Goal: Task Accomplishment & Management: Complete application form

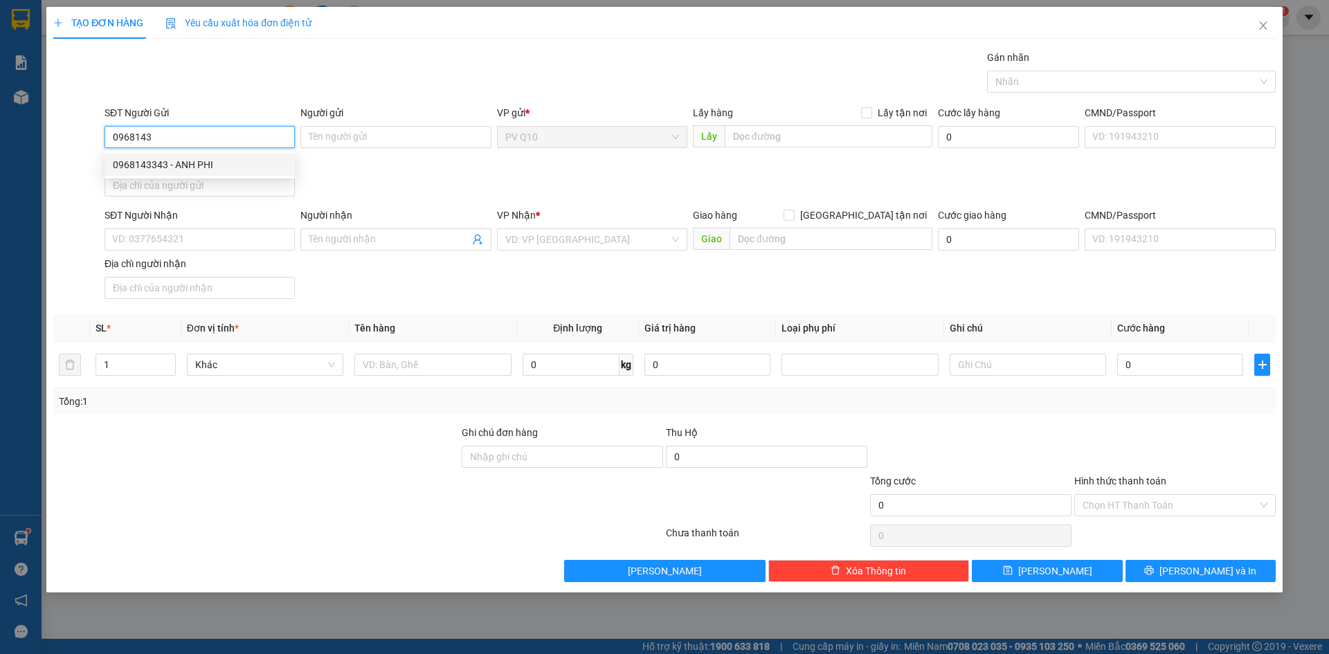
click at [219, 164] on div "0968143343 - ANH PHI" at bounding box center [200, 164] width 174 height 15
type input "0968143343"
type input "ANH PHI"
type input "0397814751"
type input "HIỀN"
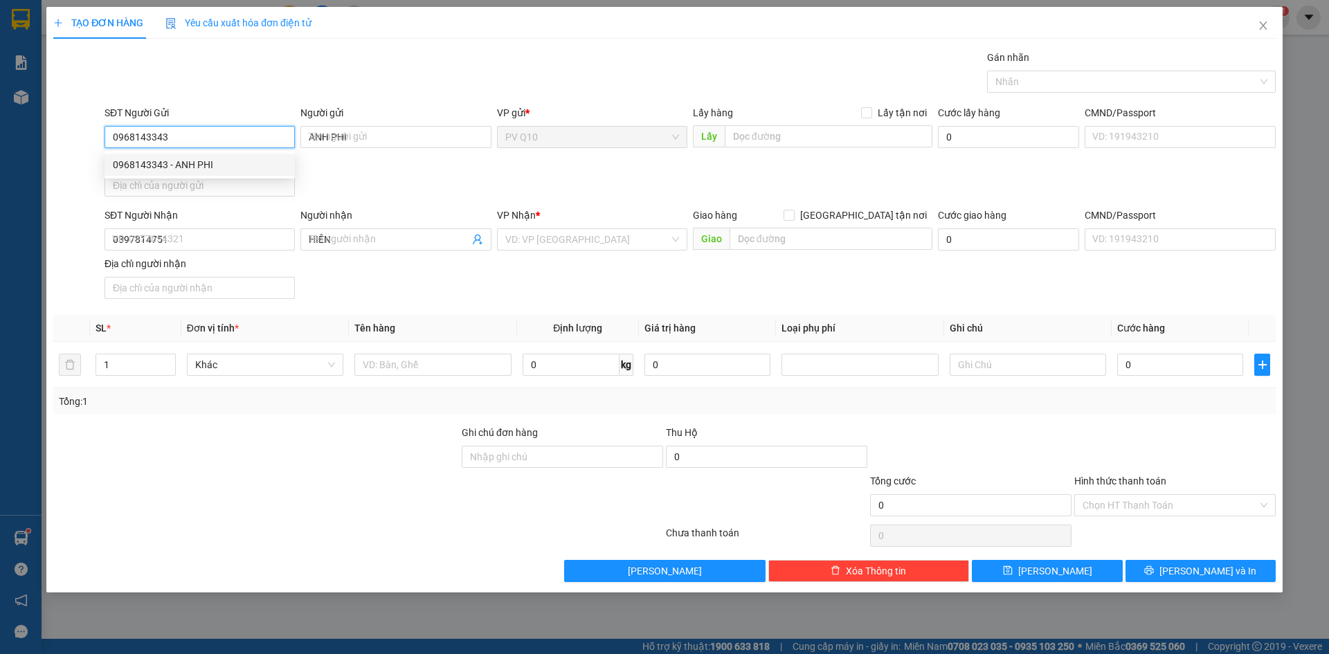
type input "220.000"
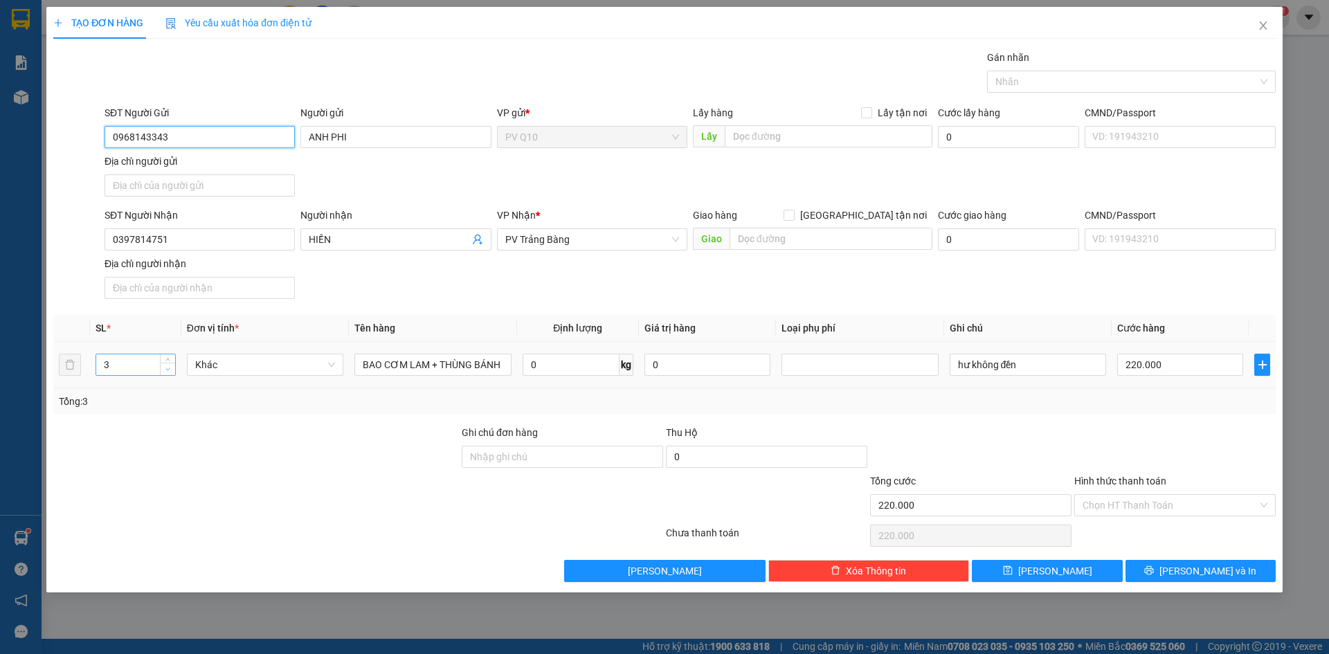
type input "0968143343"
type input "2"
click at [168, 371] on icon "down" at bounding box center [167, 369] width 5 height 5
click at [1178, 387] on td "220.000" at bounding box center [1180, 365] width 137 height 46
type input "0"
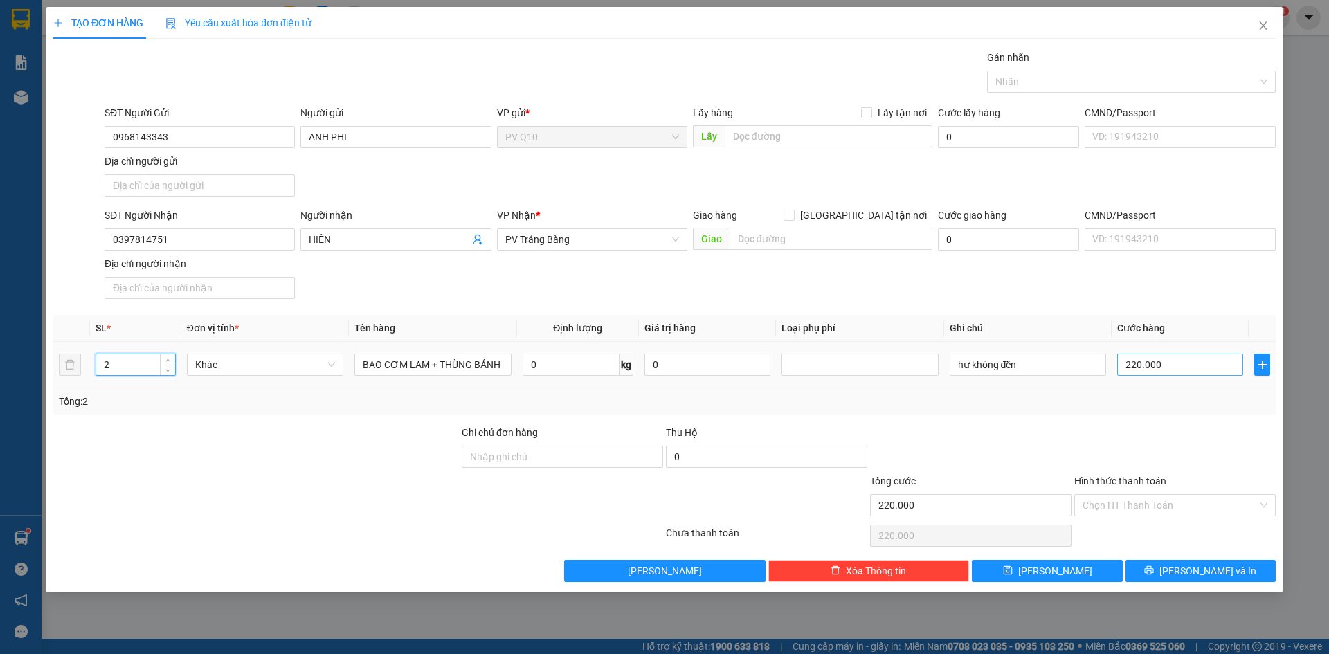
type input "0"
click at [1170, 375] on input "0" at bounding box center [1180, 365] width 126 height 22
type input "1"
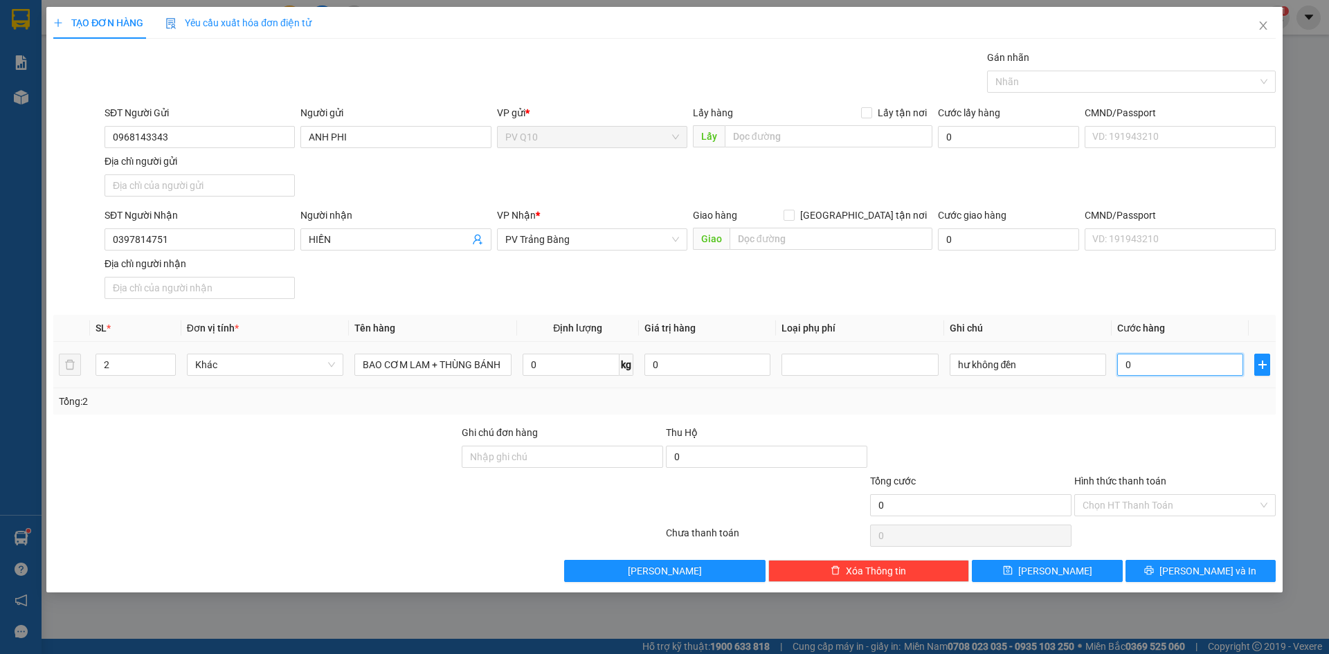
type input "1"
type input "16"
type input "160"
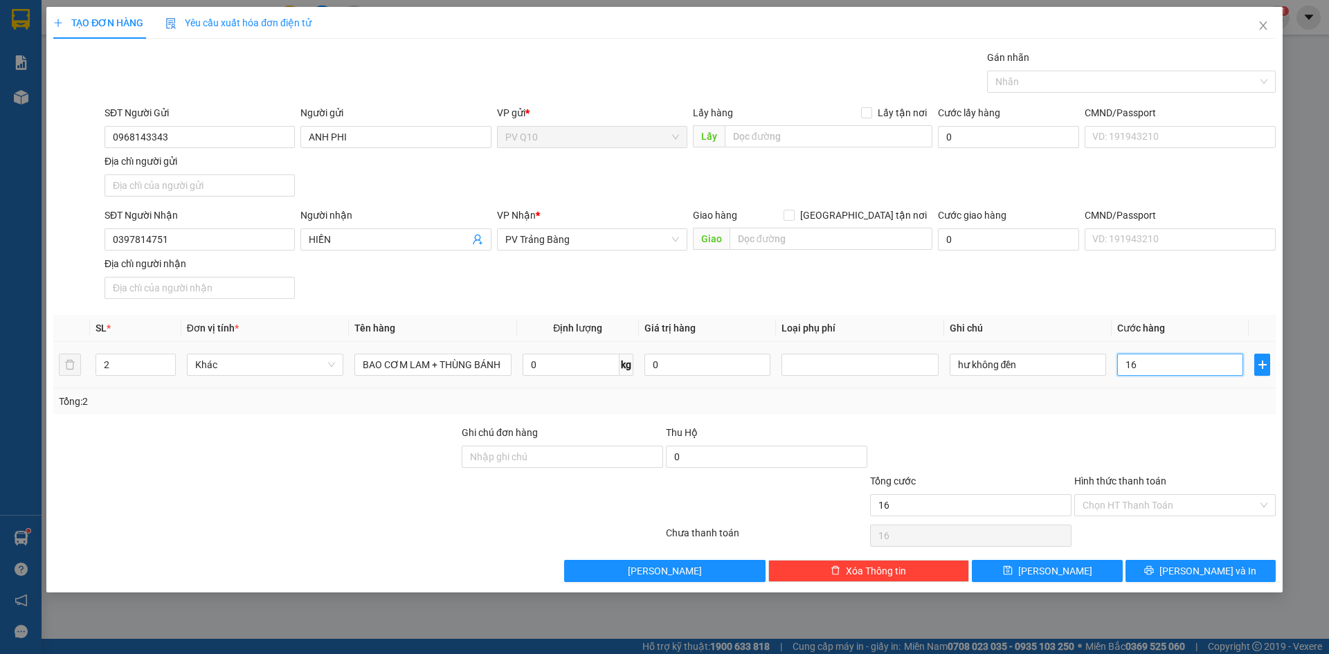
type input "160"
type input "160.000"
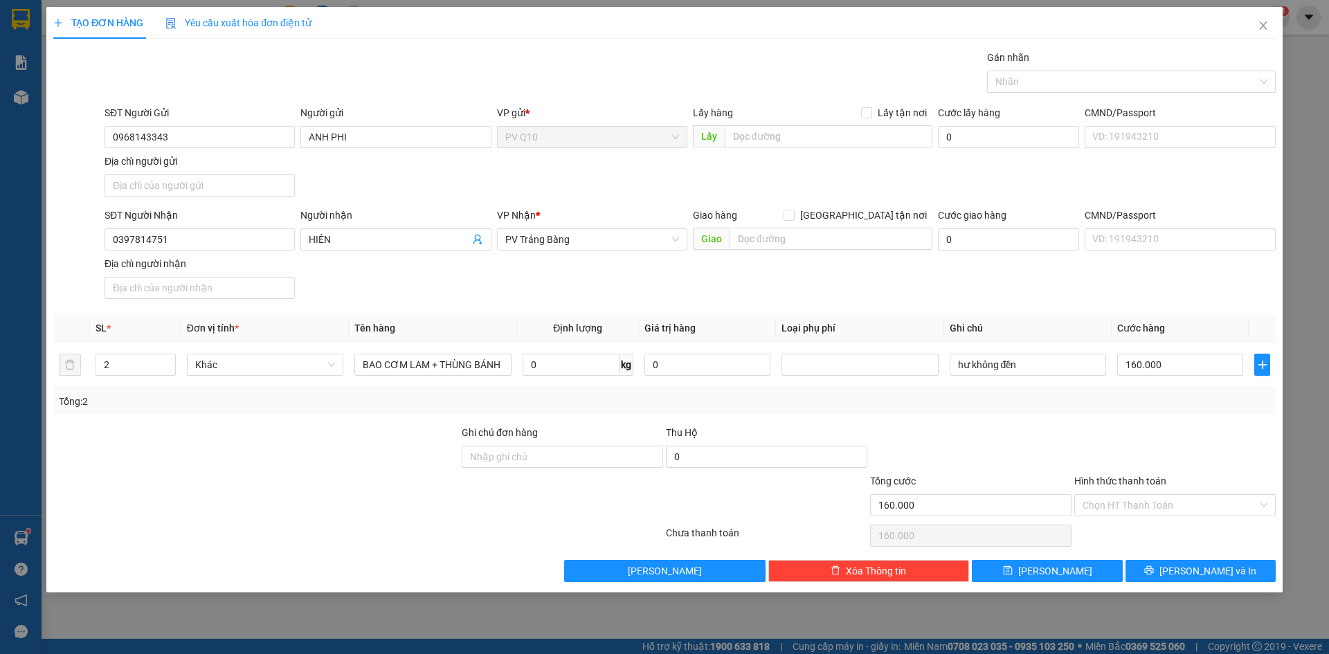
click at [1152, 429] on div at bounding box center [1175, 449] width 204 height 48
click at [1160, 505] on input "Hình thức thanh toán" at bounding box center [1170, 505] width 175 height 21
click at [1135, 532] on div "Tại văn phòng" at bounding box center [1175, 533] width 185 height 15
type input "0"
click at [1160, 575] on button "[PERSON_NAME] và In" at bounding box center [1201, 571] width 150 height 22
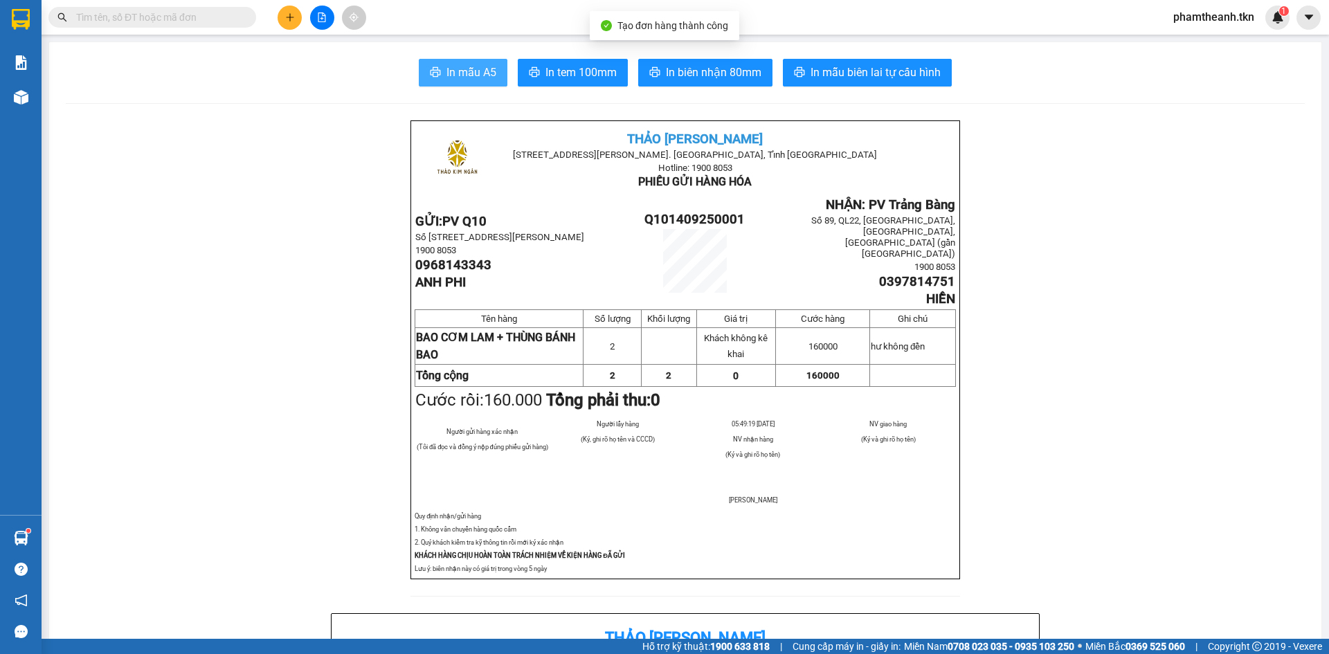
click at [456, 68] on span "In mẫu A5" at bounding box center [472, 72] width 50 height 17
